Goal: Information Seeking & Learning: Learn about a topic

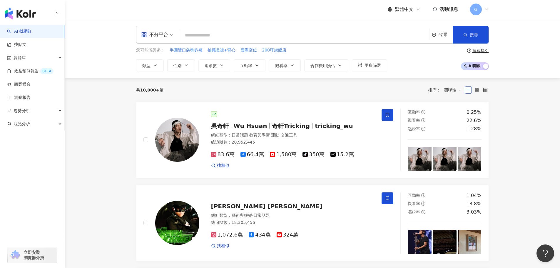
click at [174, 36] on div "不分平台" at bounding box center [157, 34] width 39 height 17
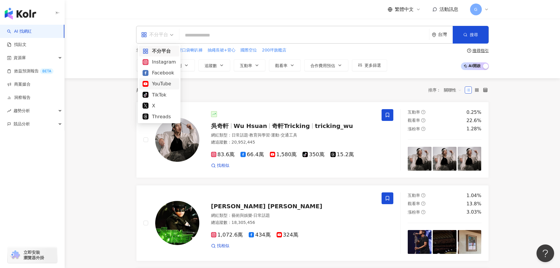
click at [165, 83] on div "YouTube" at bounding box center [159, 83] width 33 height 7
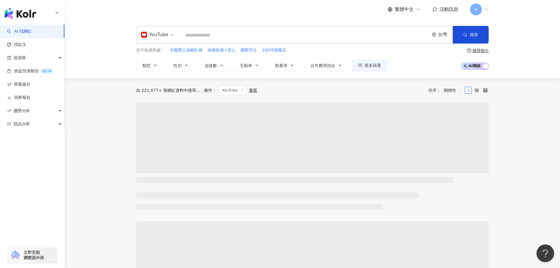
click at [104, 101] on main "YouTube 台灣 搜尋 您可能感興趣： 半圓雙口袋喇叭褲 抽繩長裙+背心 國際空位 200坪旗艦店 類型 性別 追蹤數 互動率 觀看率 合作費用預估 更多…" at bounding box center [313, 270] width 496 height 502
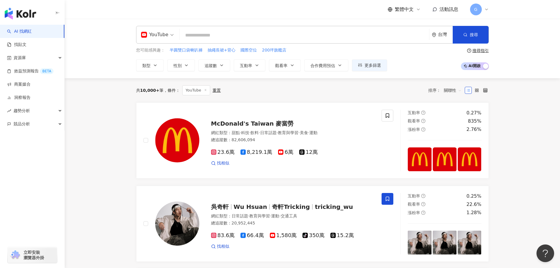
scroll to position [29, 0]
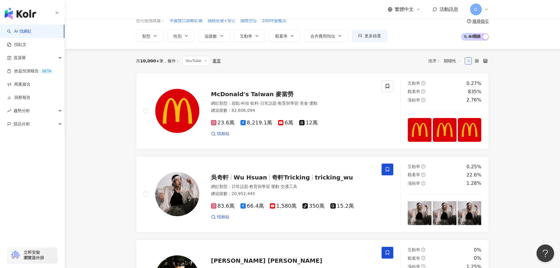
click at [452, 62] on span "關聯性" at bounding box center [453, 60] width 18 height 9
click at [25, 108] on span "趨勢分析" at bounding box center [22, 110] width 16 height 13
click at [33, 150] on link "社群帳號排行" at bounding box center [26, 151] width 25 height 6
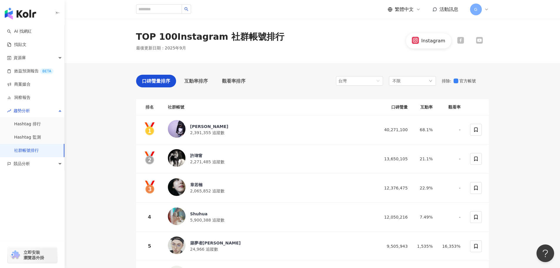
click at [436, 41] on div "Instagram" at bounding box center [433, 41] width 24 height 6
click at [479, 41] on icon at bounding box center [480, 40] width 6 height 4
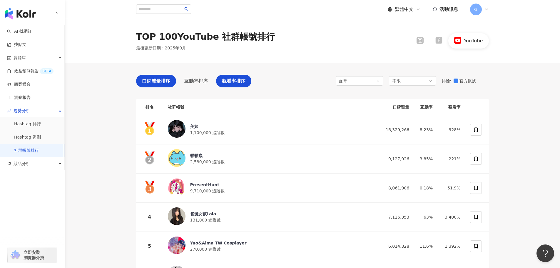
click at [233, 85] on div "觀看率排序" at bounding box center [233, 81] width 35 height 13
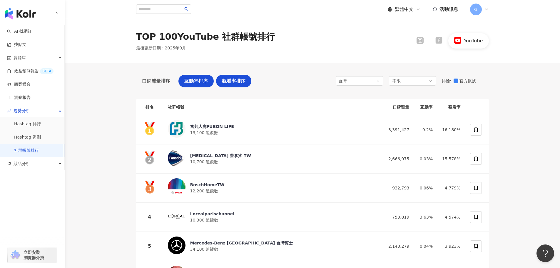
click at [186, 82] on span "互動率排序" at bounding box center [196, 80] width 24 height 7
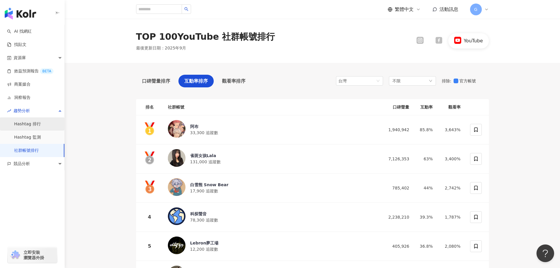
click at [36, 124] on link "Hashtag 排行" at bounding box center [27, 124] width 27 height 6
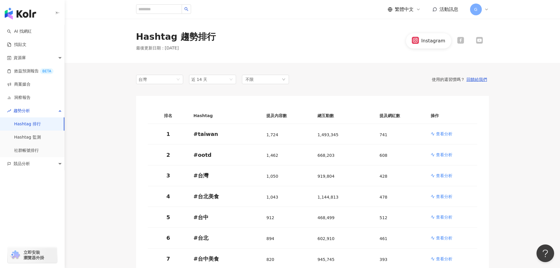
click at [484, 39] on div at bounding box center [479, 41] width 19 height 8
click at [22, 98] on link "洞察報告" at bounding box center [19, 98] width 24 height 6
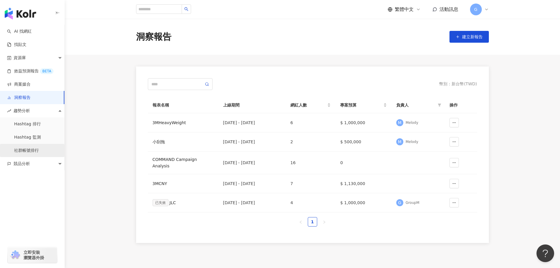
click at [39, 152] on link "社群帳號排行" at bounding box center [26, 151] width 25 height 6
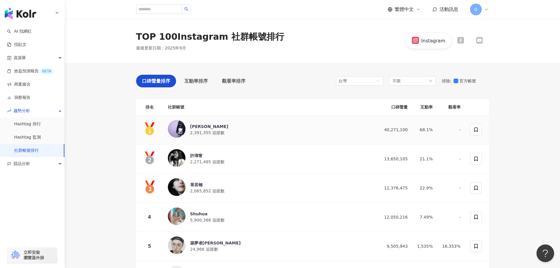
click at [171, 125] on img at bounding box center [177, 129] width 18 height 18
click at [407, 81] on div "不限" at bounding box center [412, 80] width 47 height 9
click at [407, 81] on div "不限 不限 藝術與娛樂 美妝時尚 氣候和環境 日常話題 教育與學習 家庭 財經 美食 命理占卜 遊戲 法政社會 生活風格 影視娛樂 醫療與健康 寵物 攝影 感…" at bounding box center [412, 80] width 47 height 9
click at [182, 8] on input "search" at bounding box center [159, 8] width 46 height 9
type input "*"
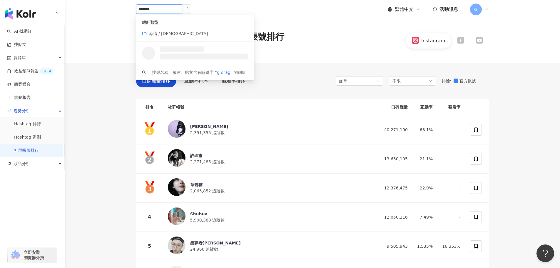
type input "********"
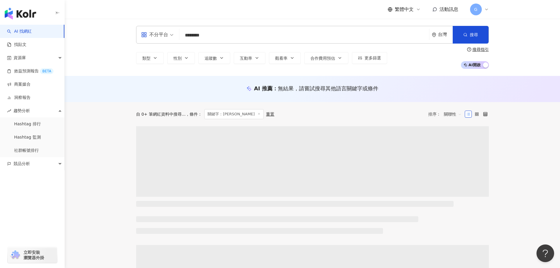
click at [207, 33] on input "********" at bounding box center [304, 35] width 245 height 11
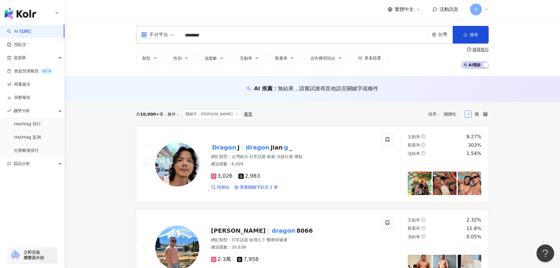
click at [217, 38] on input "********" at bounding box center [304, 35] width 245 height 11
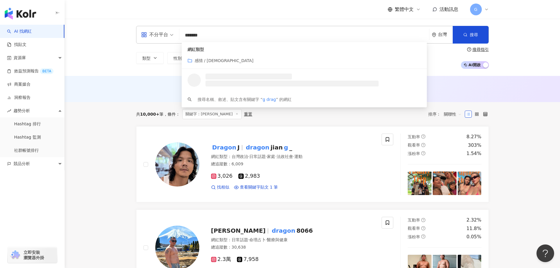
type input "********"
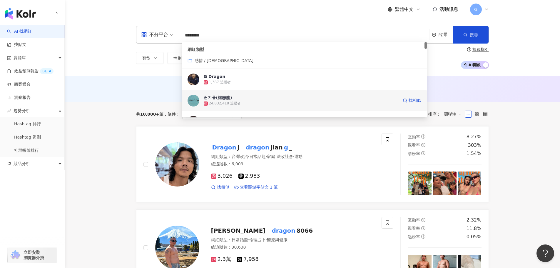
click at [226, 100] on div "권지용(權志龍)" at bounding box center [218, 98] width 29 height 6
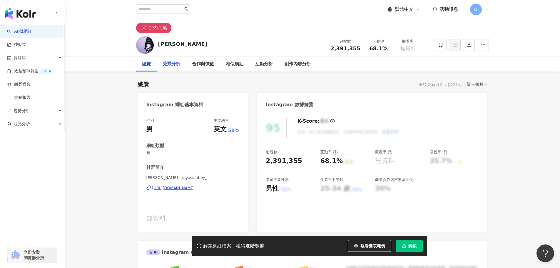
click at [176, 62] on div "受眾分析" at bounding box center [172, 64] width 18 height 7
click at [189, 187] on div "[URL][DOMAIN_NAME]" at bounding box center [173, 187] width 43 height 5
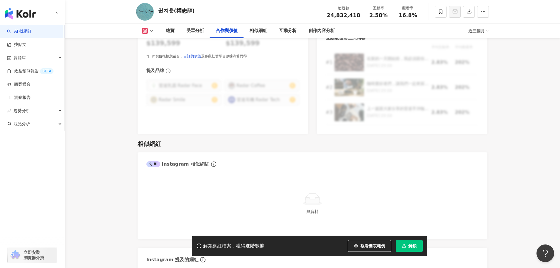
scroll to position [912, 0]
